Goal: Navigation & Orientation: Find specific page/section

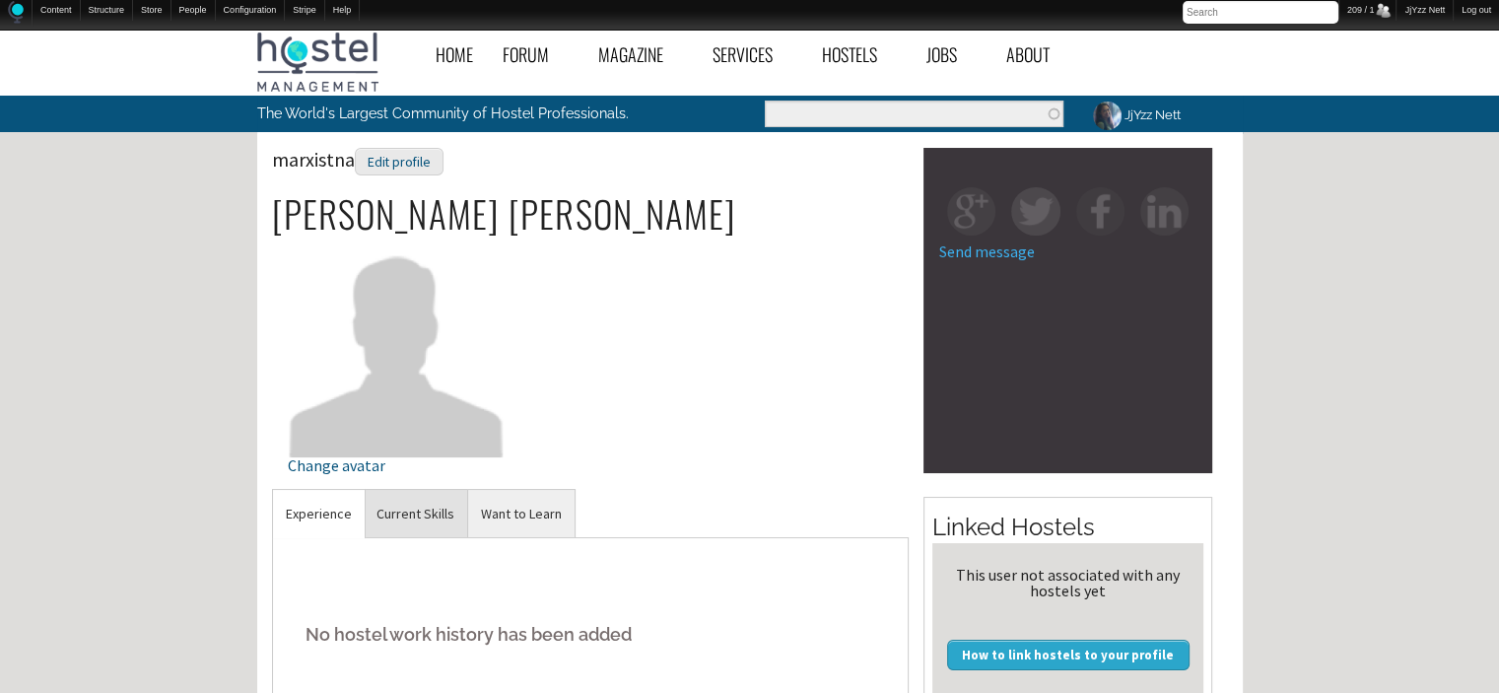
click at [418, 511] on link "Current Skills" at bounding box center [415, 514] width 103 height 48
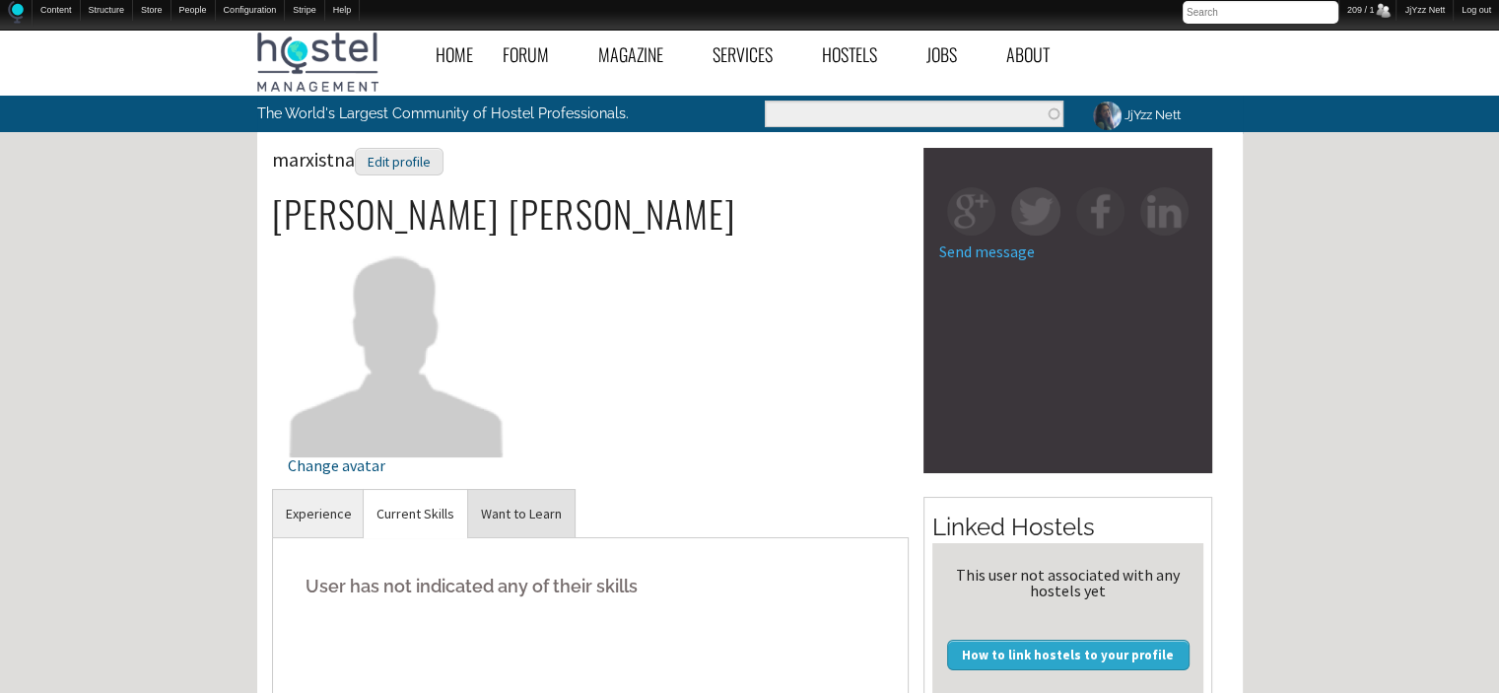
click at [519, 523] on link "Want to Learn" at bounding box center [521, 514] width 106 height 48
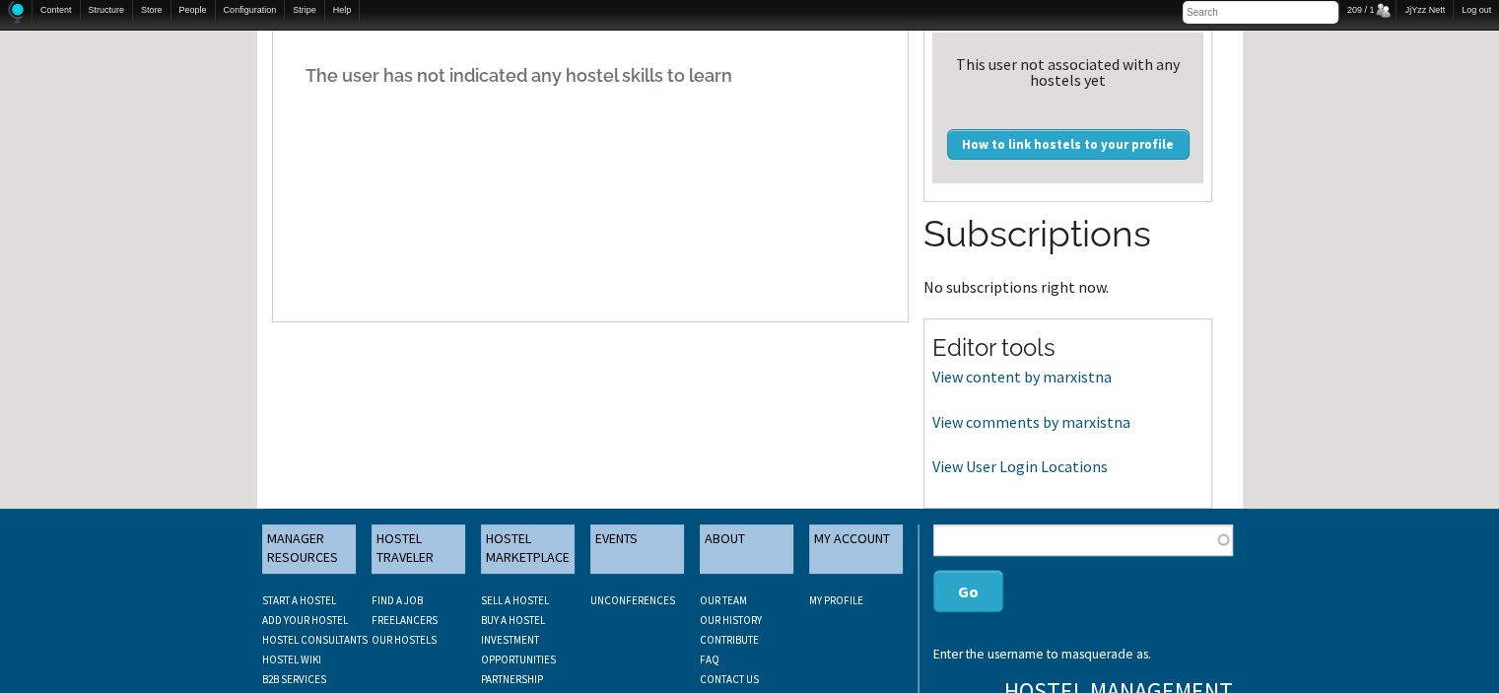
scroll to position [524, 0]
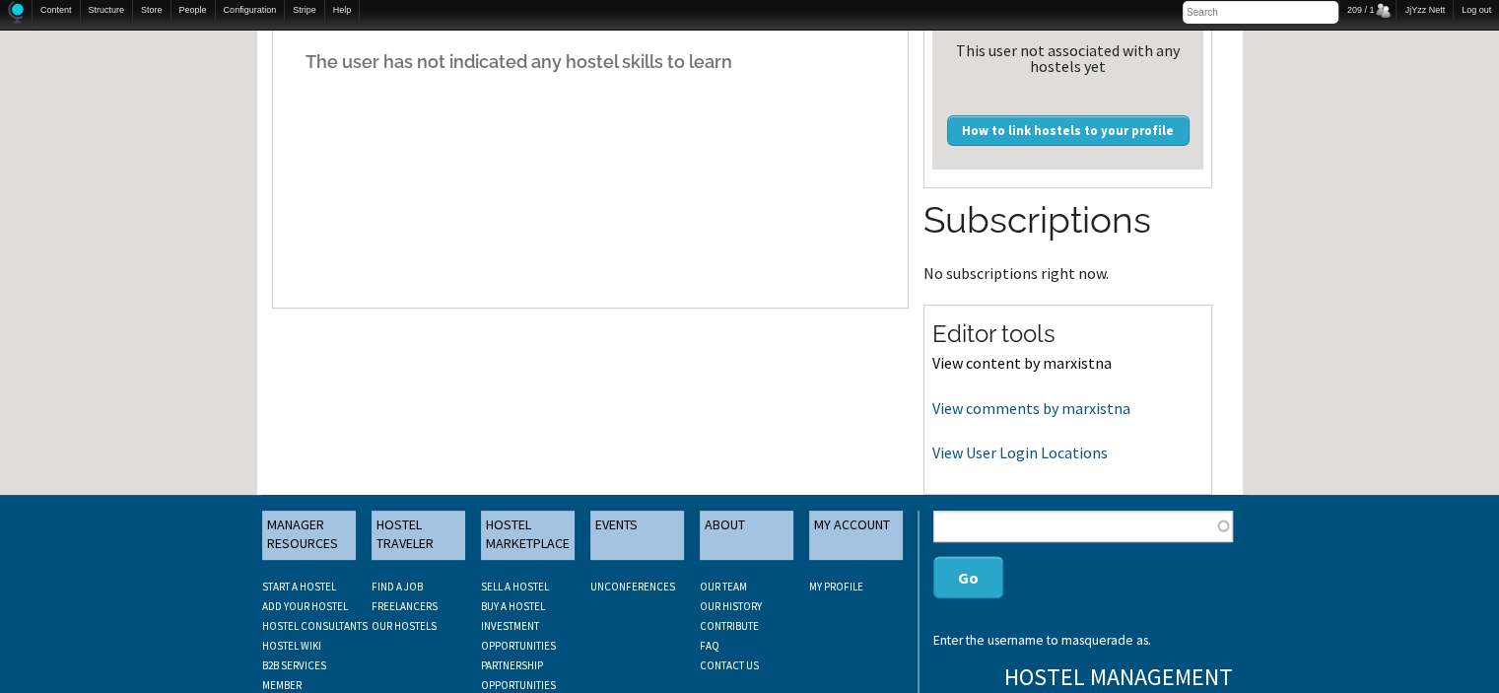
click at [1020, 364] on link "View content by marxistna" at bounding box center [1021, 363] width 179 height 20
click at [962, 361] on link "View content by marxistna" at bounding box center [1021, 363] width 179 height 20
click at [962, 401] on link "View comments by marxistna" at bounding box center [1031, 408] width 198 height 20
click at [1009, 453] on link "View User Login Locations" at bounding box center [1019, 452] width 175 height 20
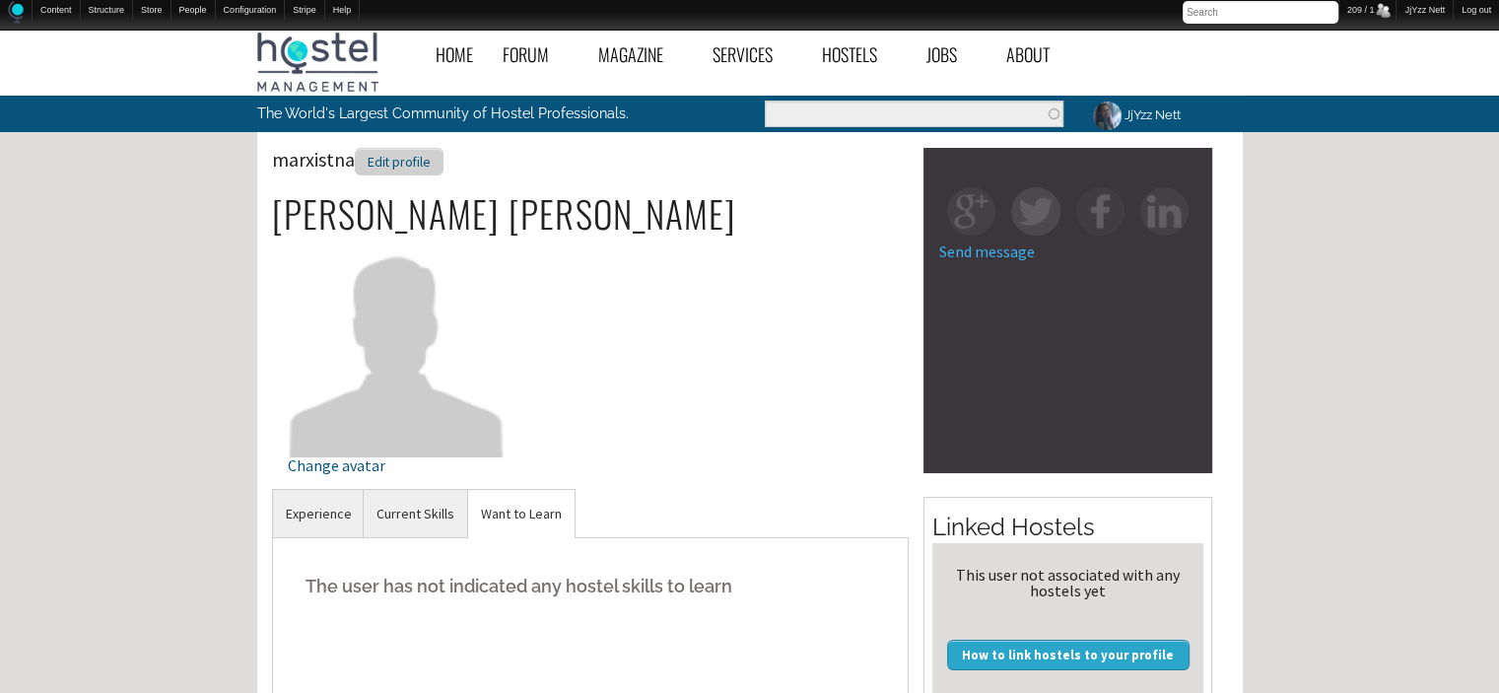
click at [401, 156] on div "Edit profile" at bounding box center [399, 162] width 89 height 29
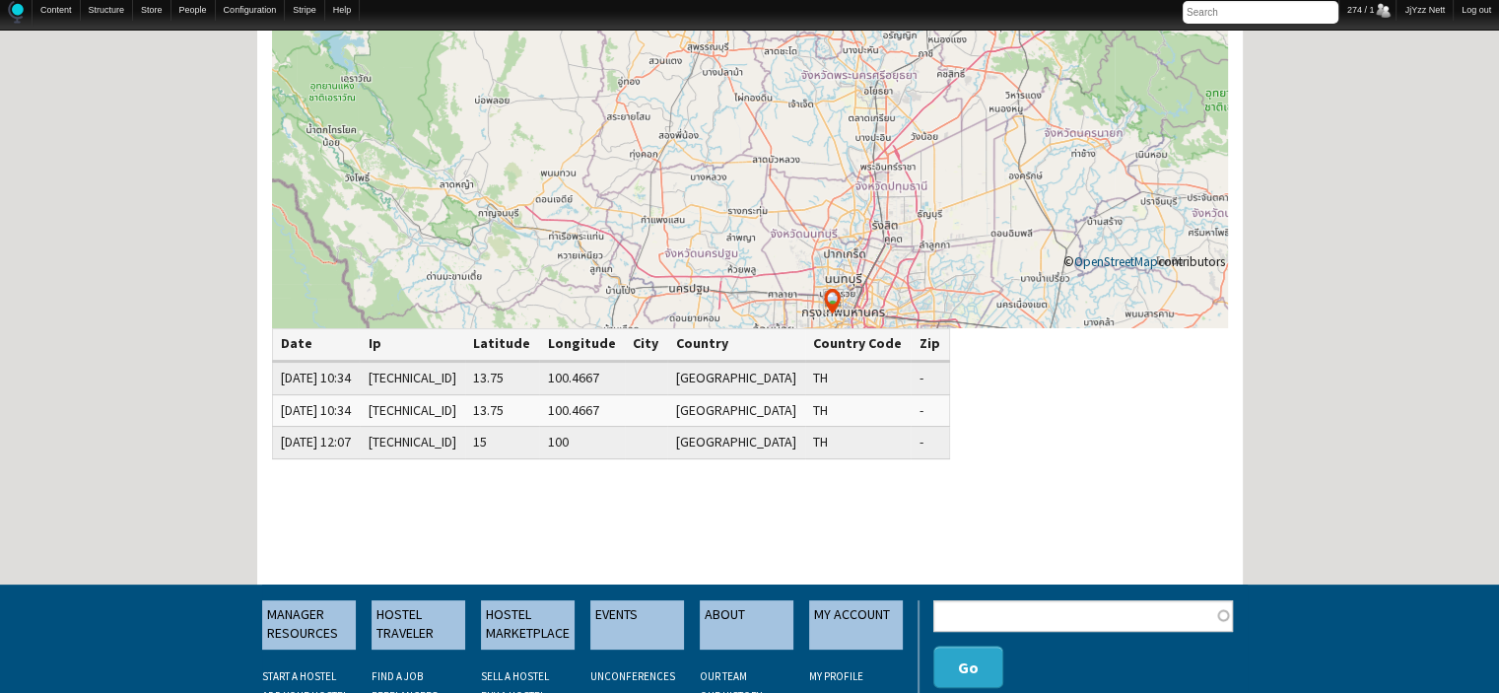
scroll to position [315, 0]
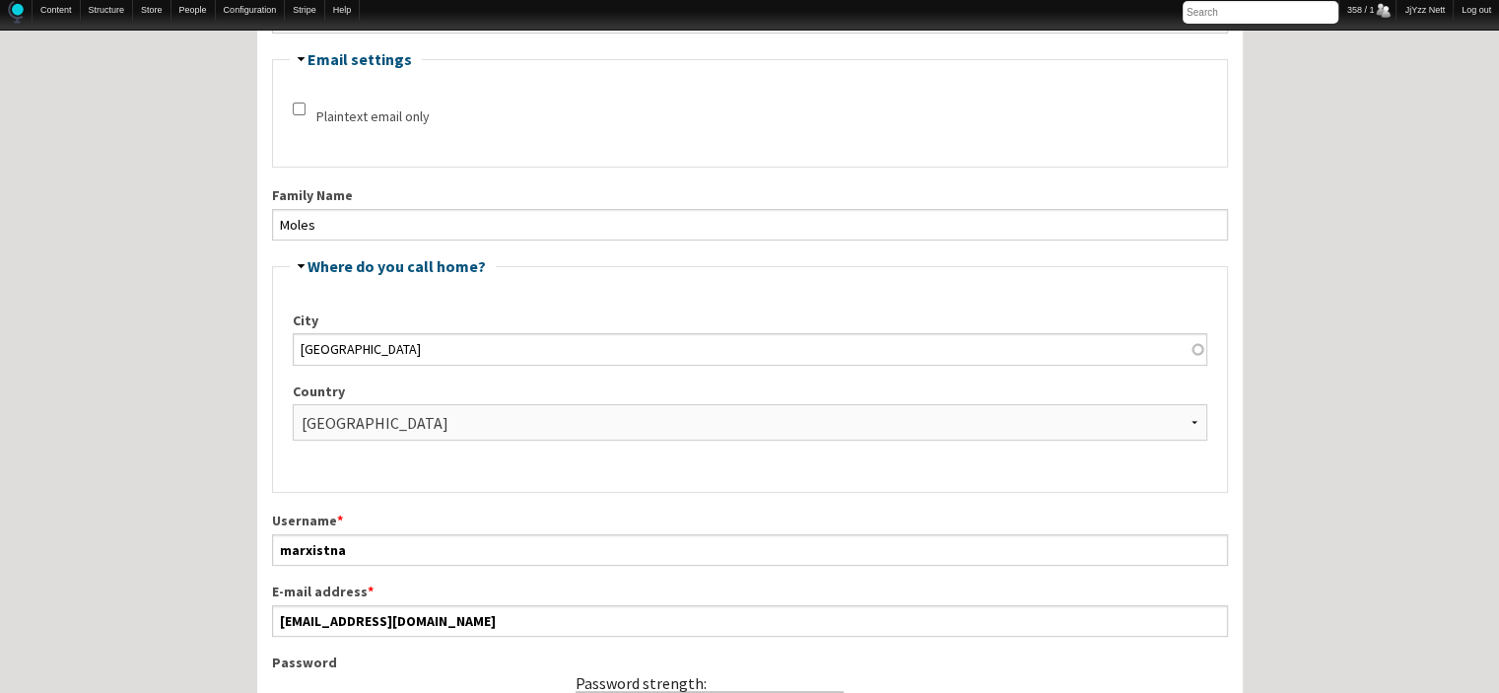
scroll to position [484, 0]
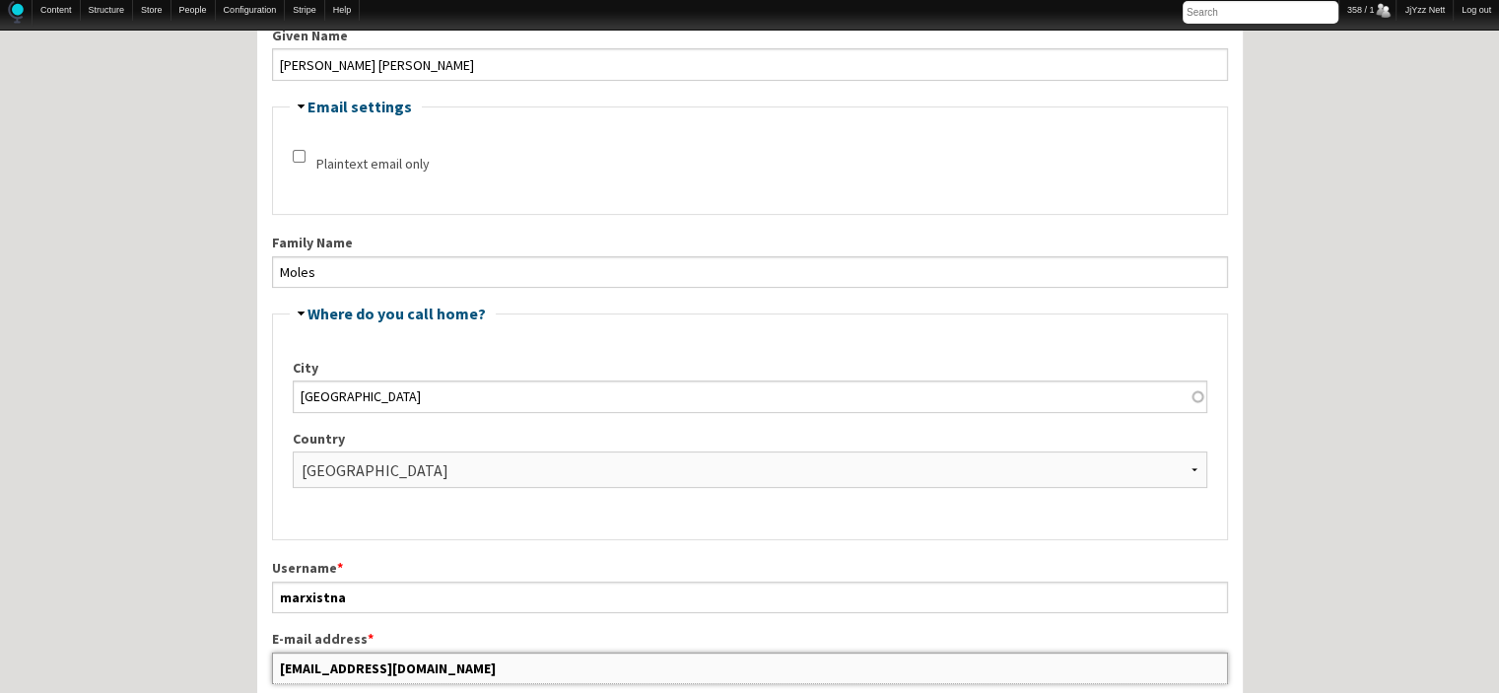
drag, startPoint x: 439, startPoint y: 664, endPoint x: 252, endPoint y: 677, distance: 187.7
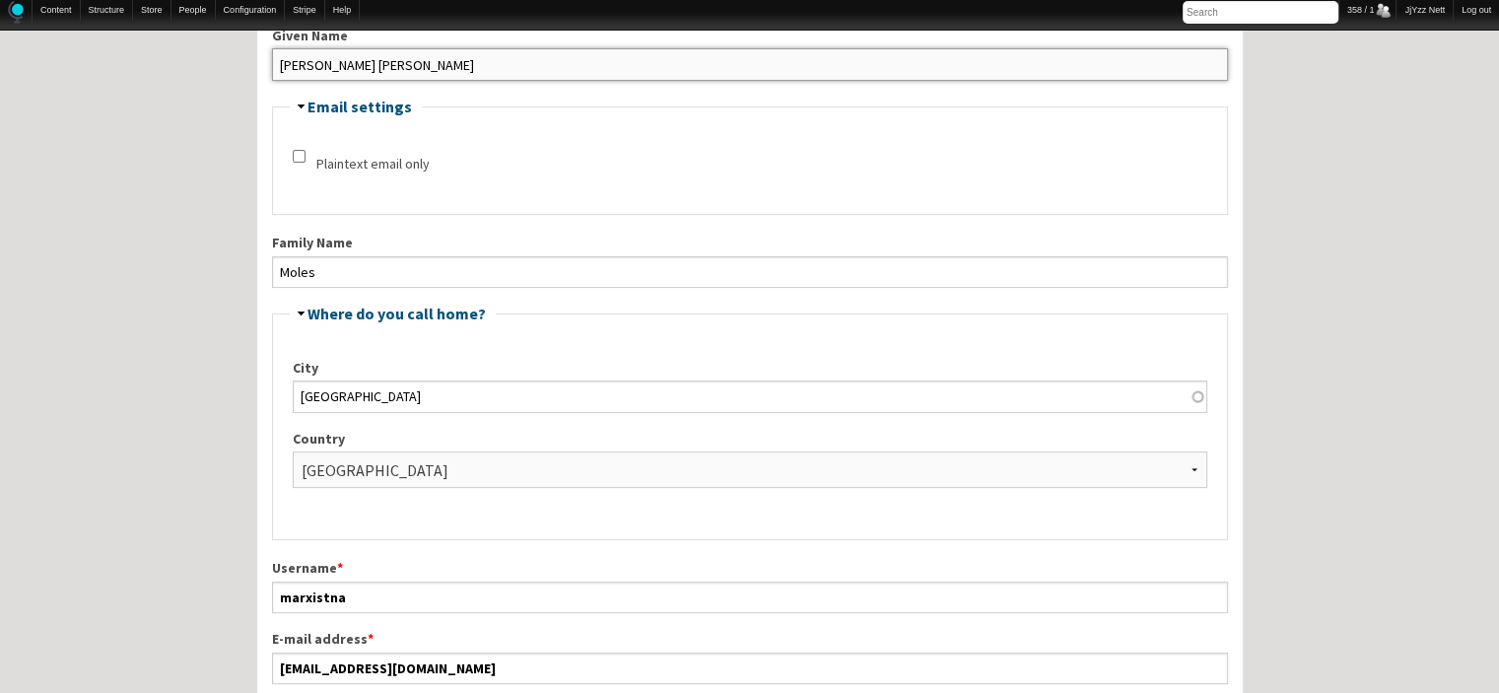
drag, startPoint x: 423, startPoint y: 59, endPoint x: 237, endPoint y: 82, distance: 186.6
